Goal: Navigation & Orientation: Find specific page/section

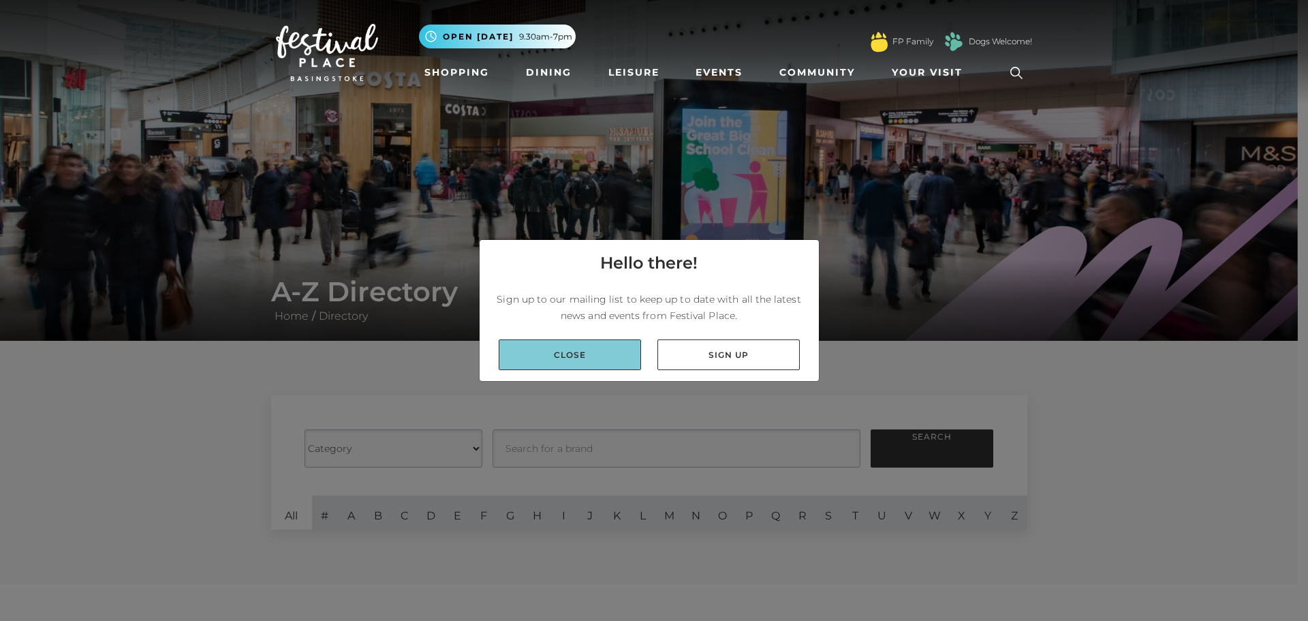
click at [563, 358] on link "Close" at bounding box center [570, 354] width 142 height 31
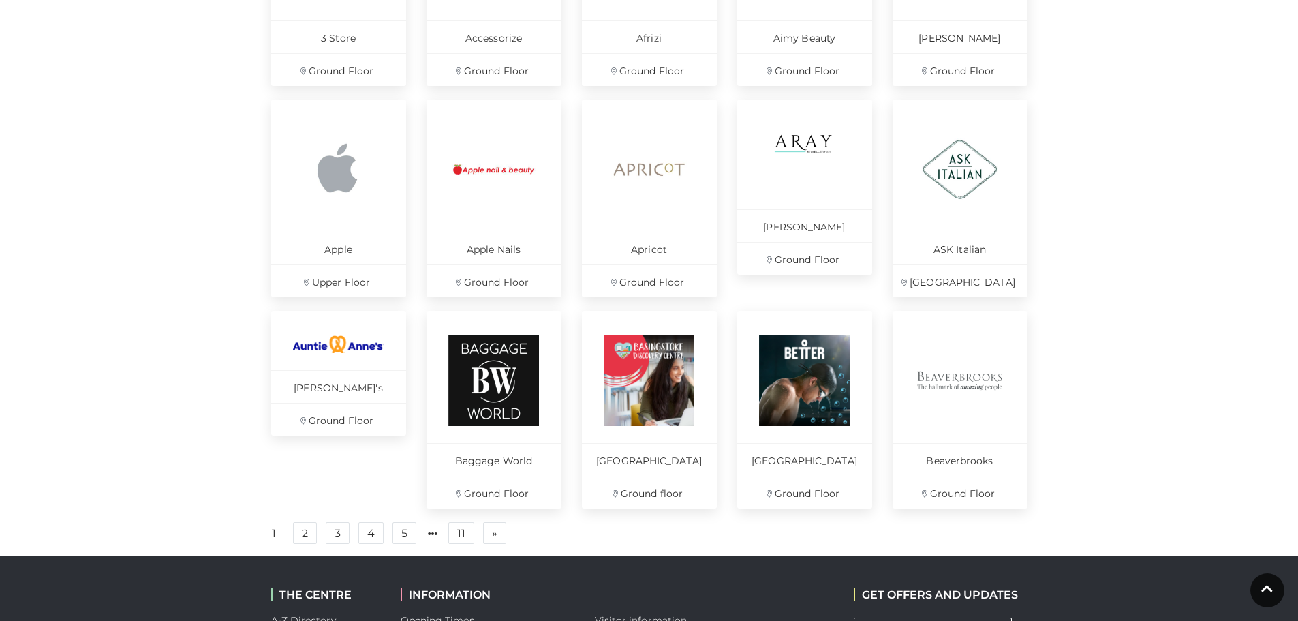
scroll to position [756, 0]
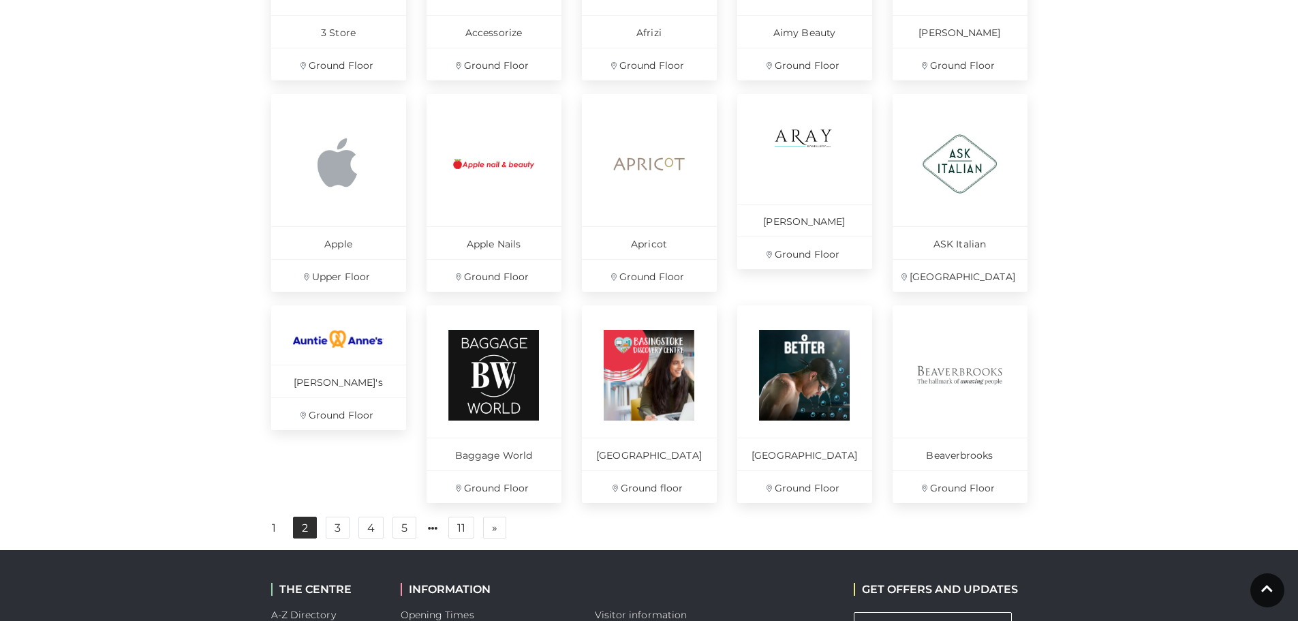
click at [303, 538] on link "2" at bounding box center [305, 527] width 24 height 22
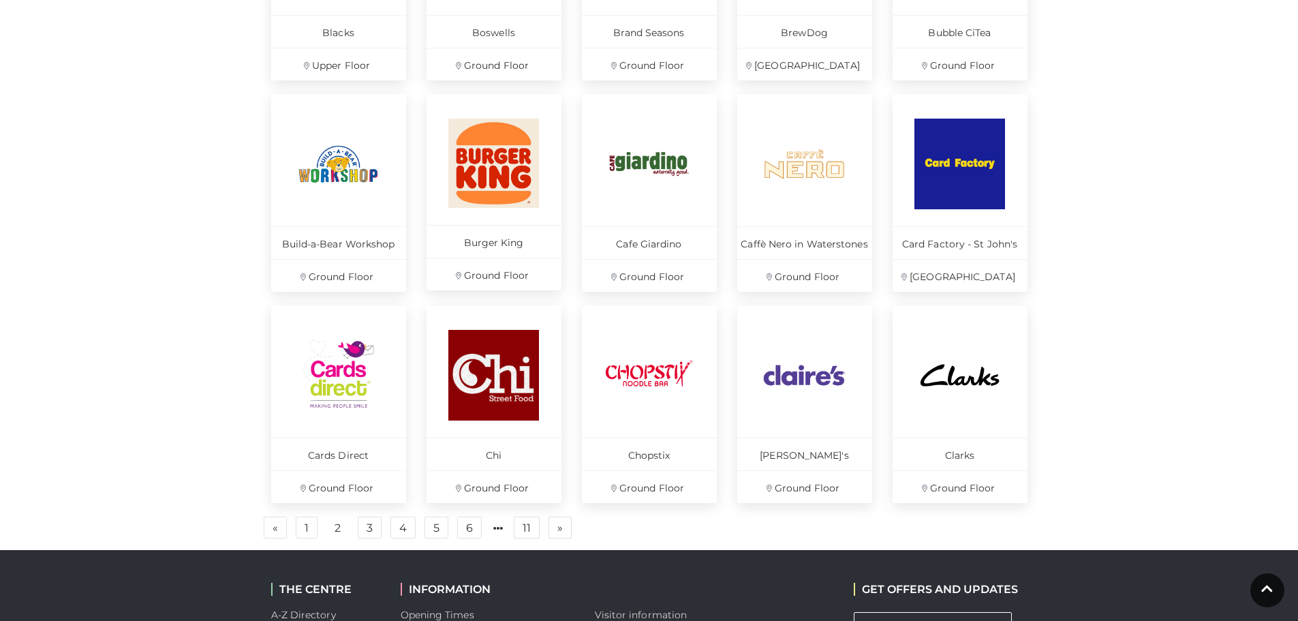
drag, startPoint x: 1297, startPoint y: 379, endPoint x: 1308, endPoint y: 375, distance: 10.8
click at [1298, 375] on html "Skip to Navigation Skip to Content Toggle navigation .st5{fill:none;stroke:#FFF…" at bounding box center [649, 50] width 1298 height 1613
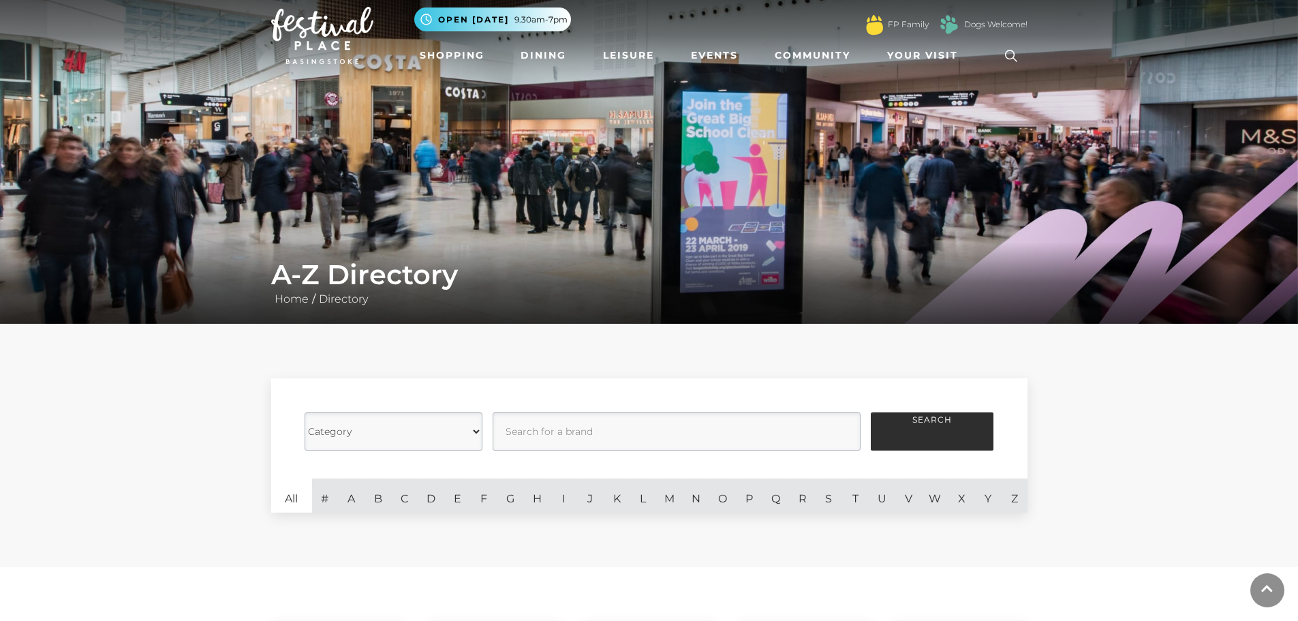
scroll to position [16, 0]
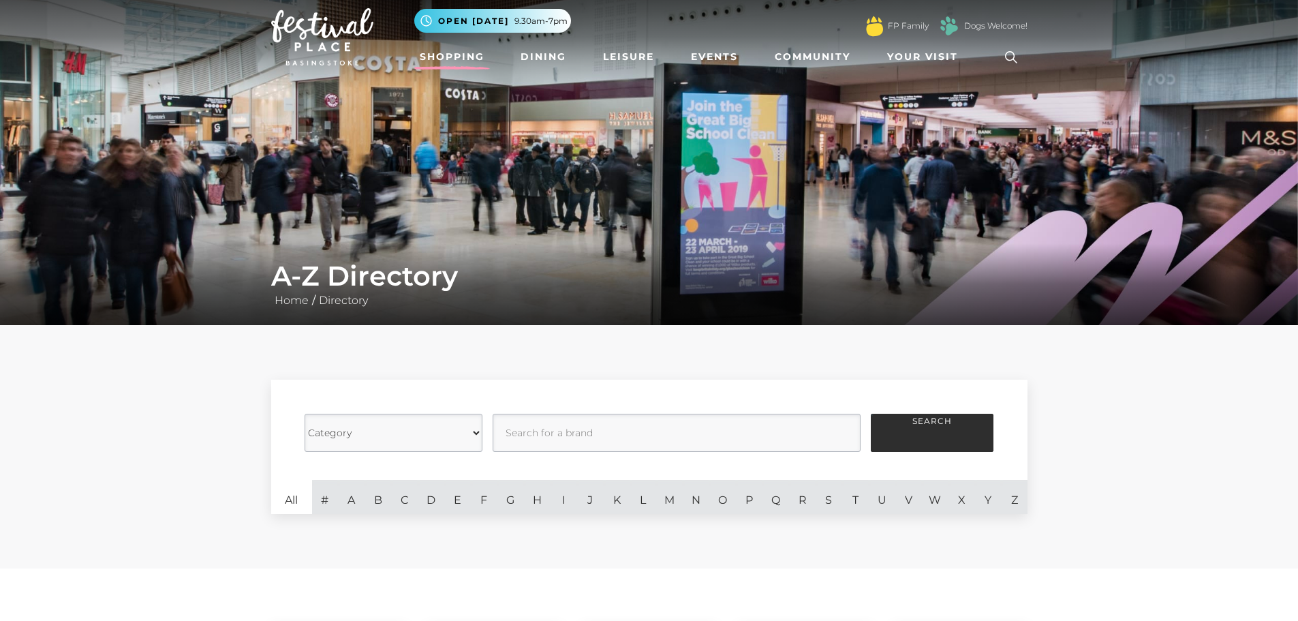
click at [468, 52] on link "Shopping" at bounding box center [452, 56] width 76 height 25
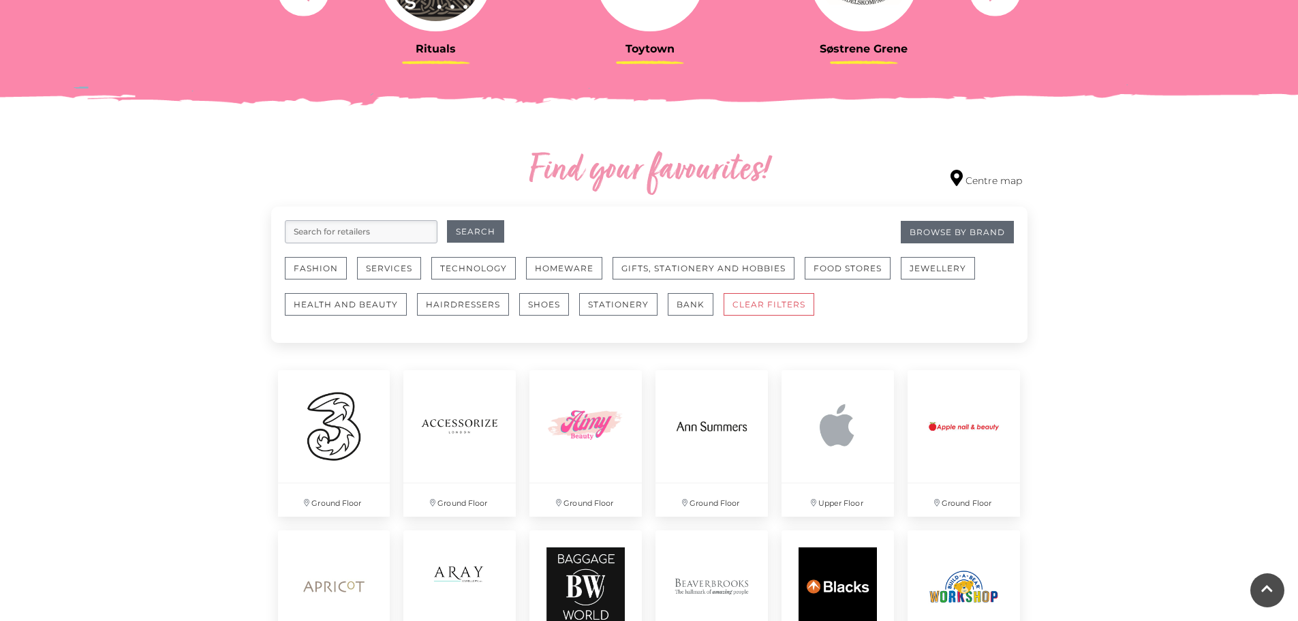
scroll to position [648, 0]
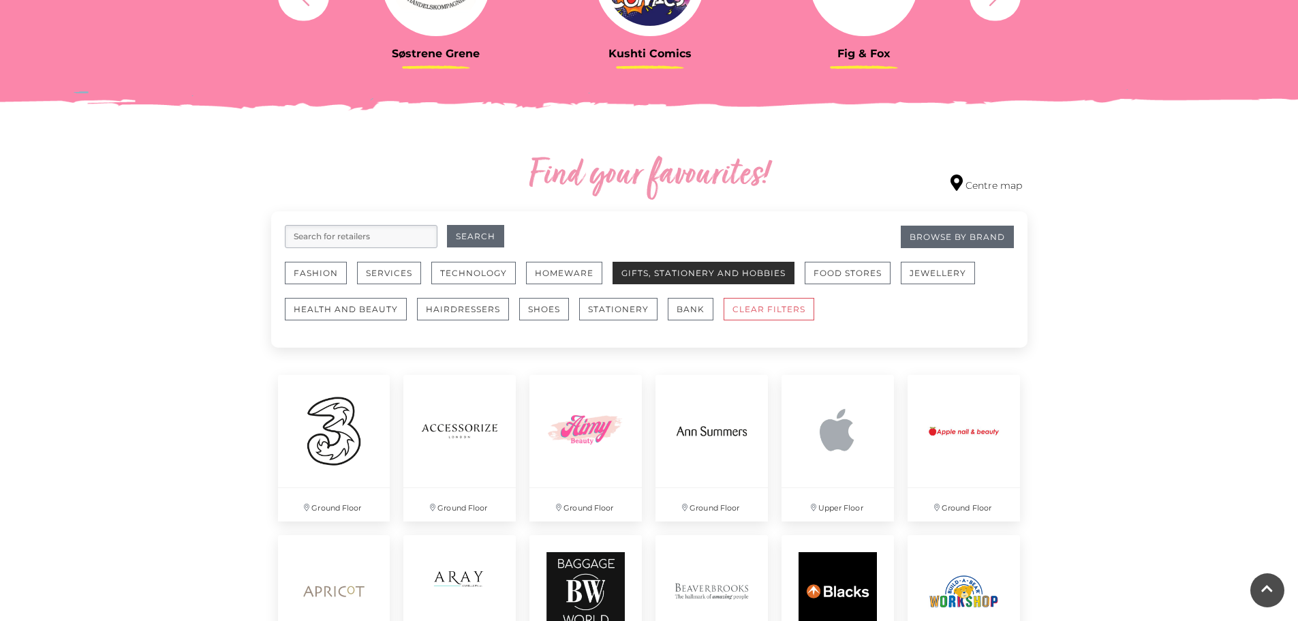
click at [775, 276] on button "Gifts, Stationery and Hobbies" at bounding box center [704, 273] width 182 height 22
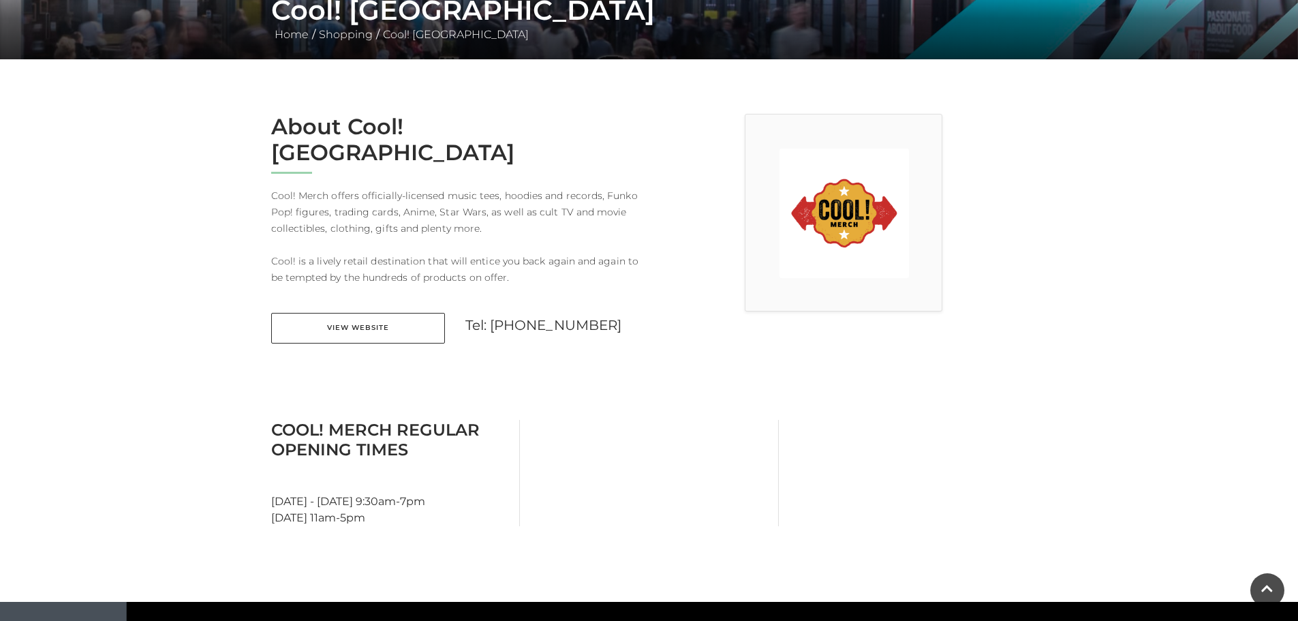
scroll to position [296, 0]
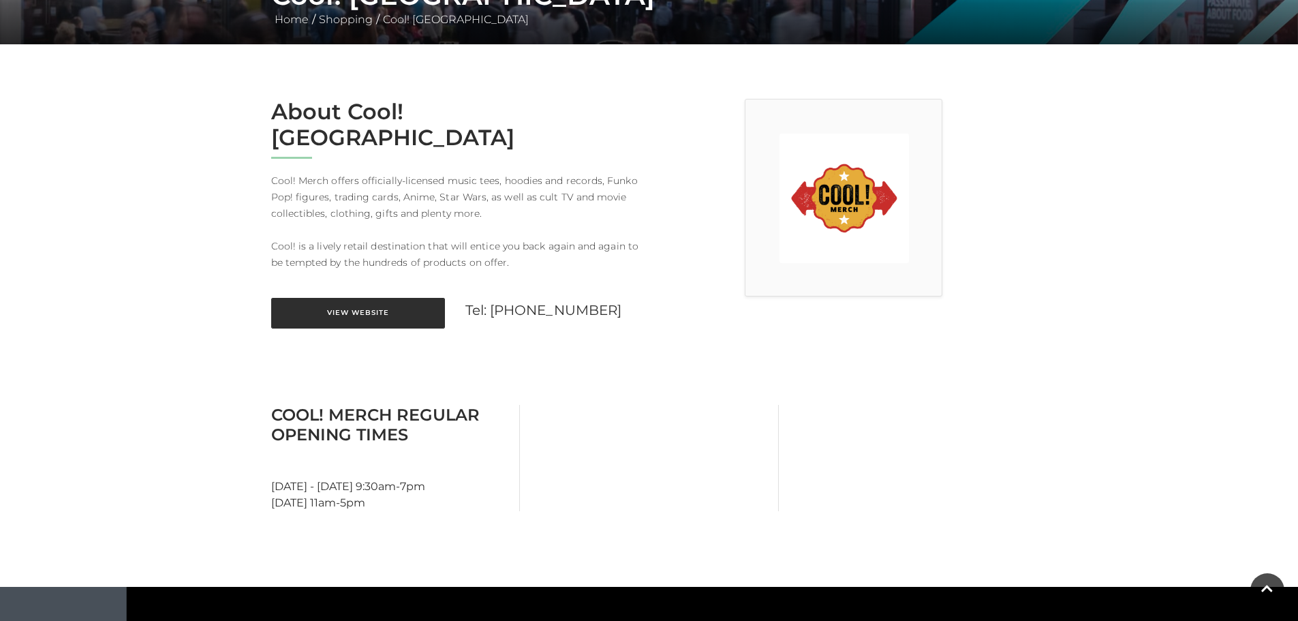
click at [339, 298] on link "View Website" at bounding box center [358, 313] width 174 height 31
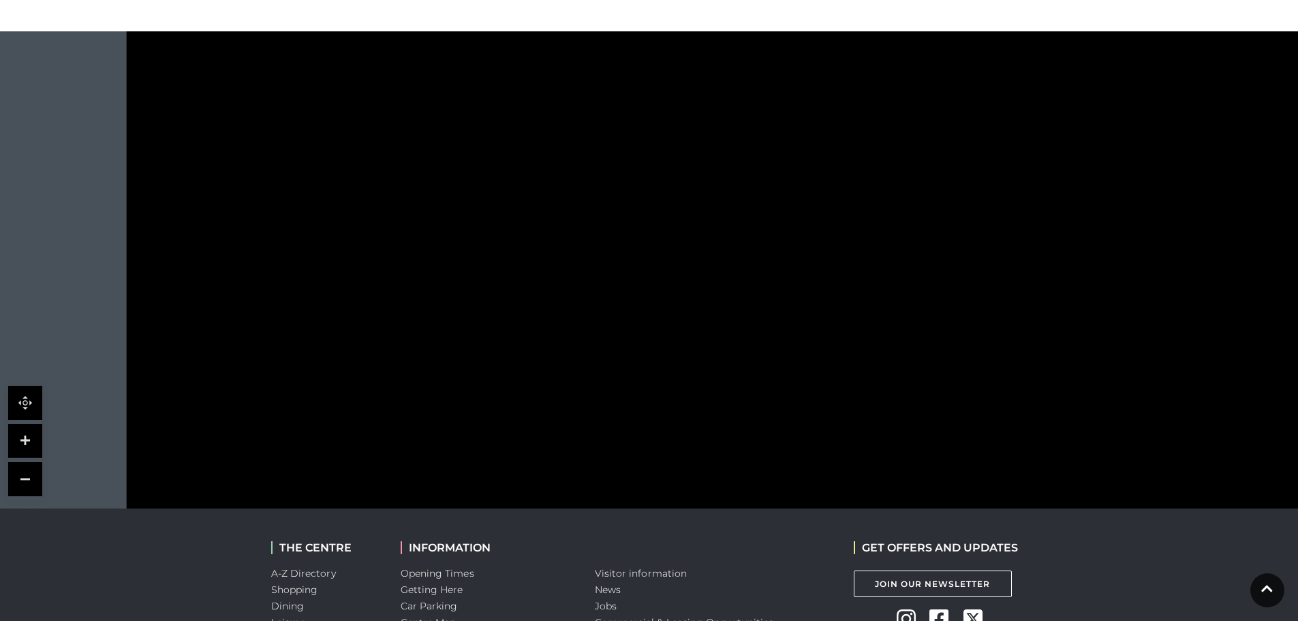
scroll to position [848, 0]
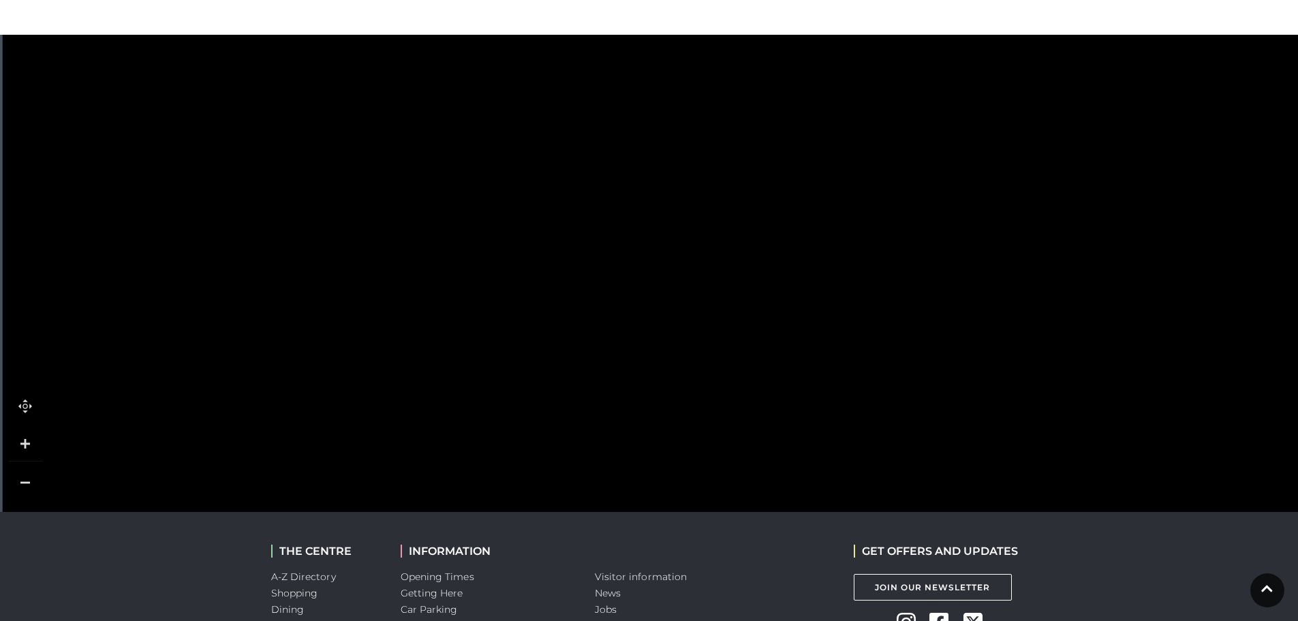
drag, startPoint x: 904, startPoint y: 326, endPoint x: 780, endPoint y: 379, distance: 134.7
click at [780, 395] on rect at bounding box center [733, 412] width 115 height 35
drag, startPoint x: 846, startPoint y: 124, endPoint x: 774, endPoint y: 155, distance: 77.8
click at [774, 161] on rect at bounding box center [831, 176] width 116 height 31
drag, startPoint x: 581, startPoint y: 328, endPoint x: 584, endPoint y: 218, distance: 109.8
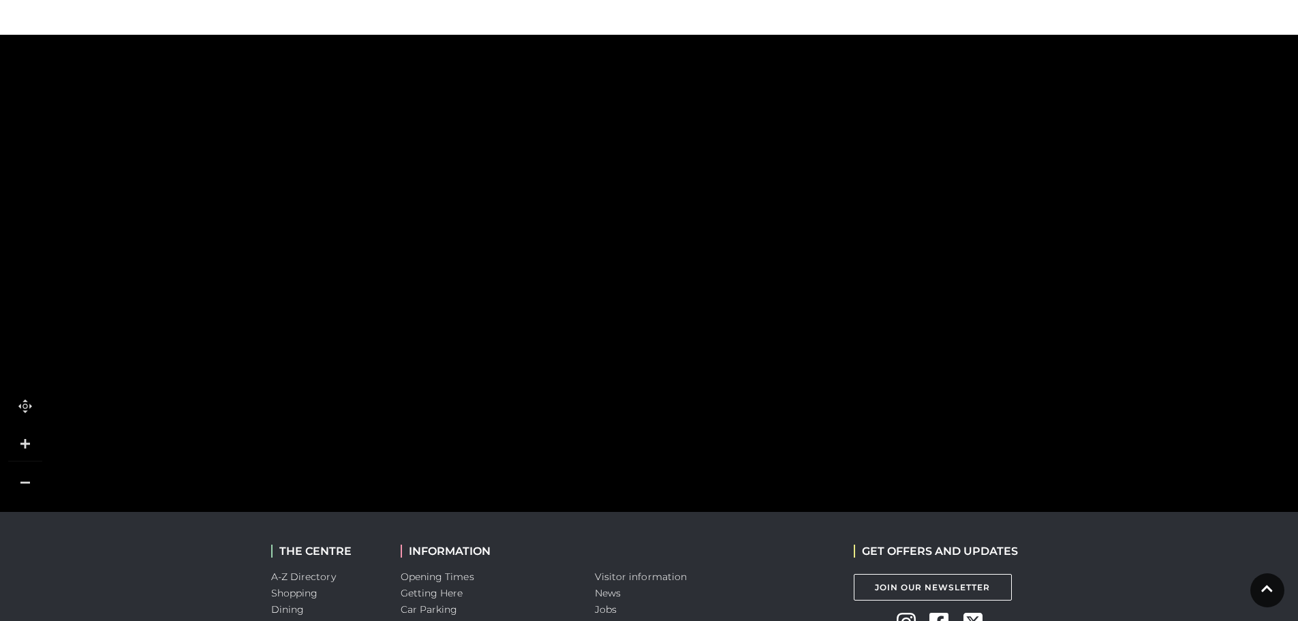
click at [584, 241] on rect at bounding box center [574, 259] width 59 height 36
click at [495, 241] on icon at bounding box center [505, 259] width 76 height 36
